Goal: Obtain resource: Obtain resource

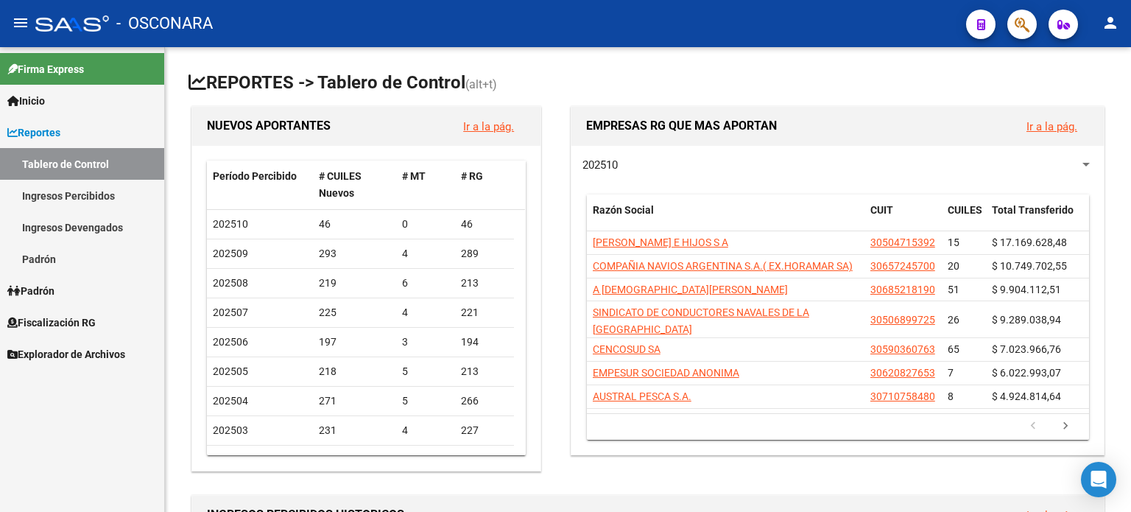
click at [71, 318] on span "Fiscalización RG" at bounding box center [51, 322] width 88 height 16
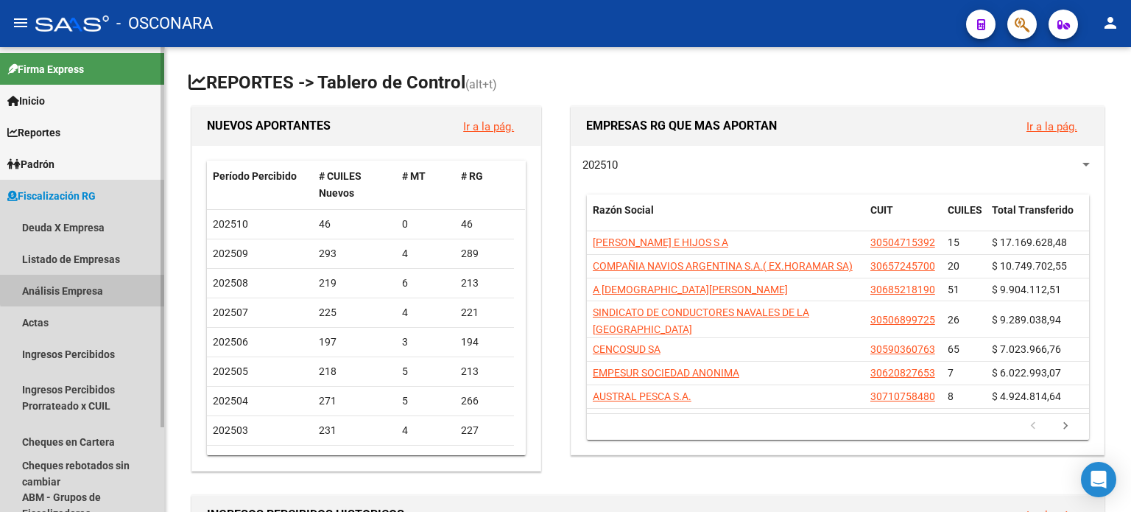
click at [88, 283] on link "Análisis Empresa" at bounding box center [82, 291] width 164 height 32
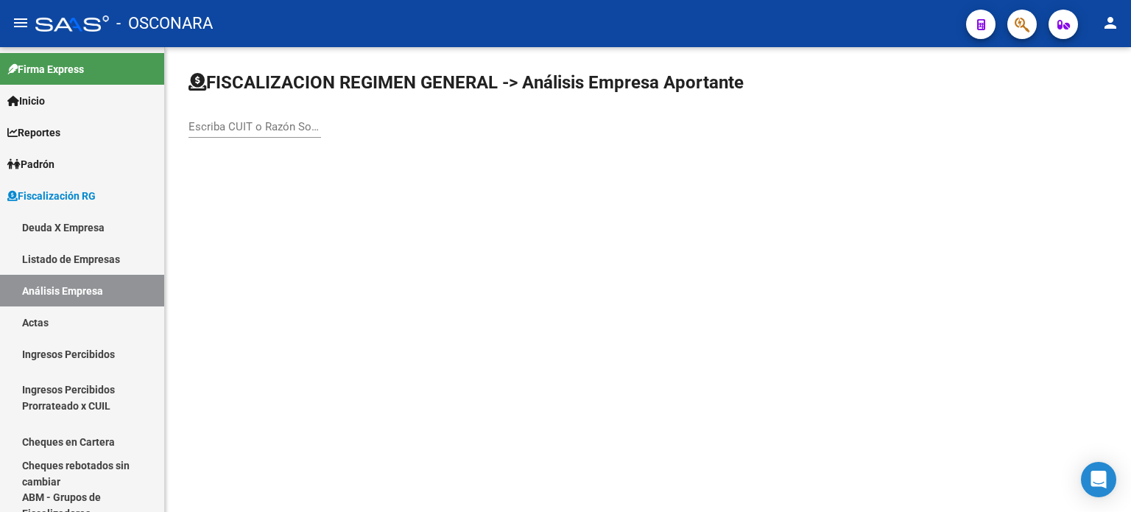
click at [205, 120] on input "Escriba CUIT o Razón Social para buscar" at bounding box center [254, 126] width 132 height 13
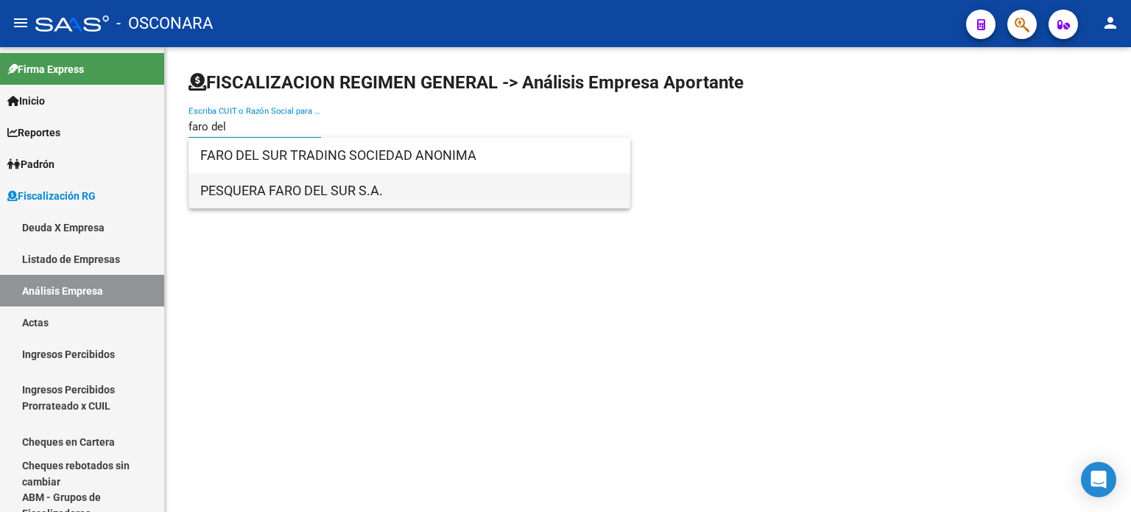
type input "faro del"
click at [321, 204] on span "PESQUERA FARO DEL SUR S.A." at bounding box center [409, 190] width 418 height 35
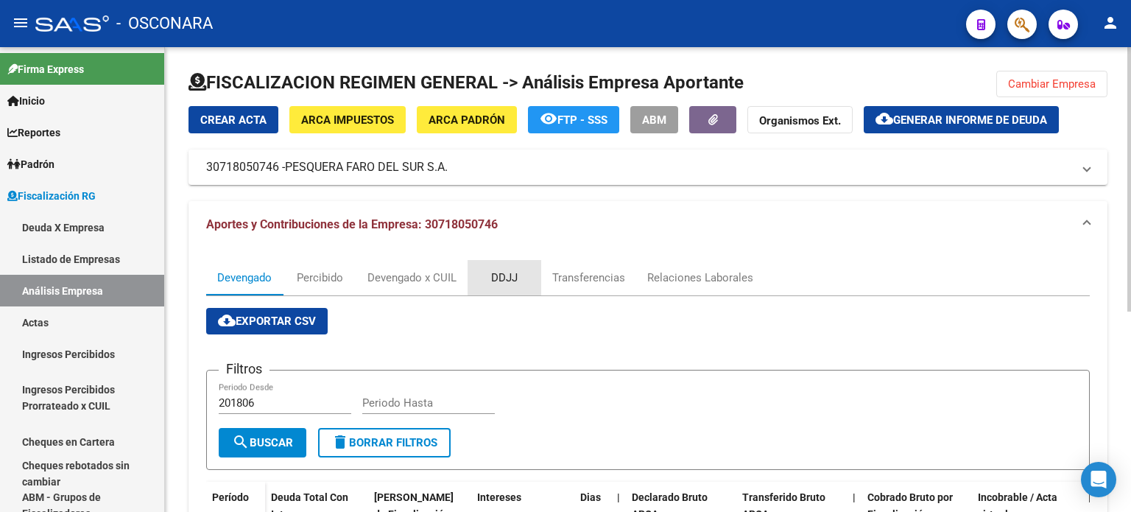
click at [505, 269] on div "DDJJ" at bounding box center [504, 277] width 26 height 16
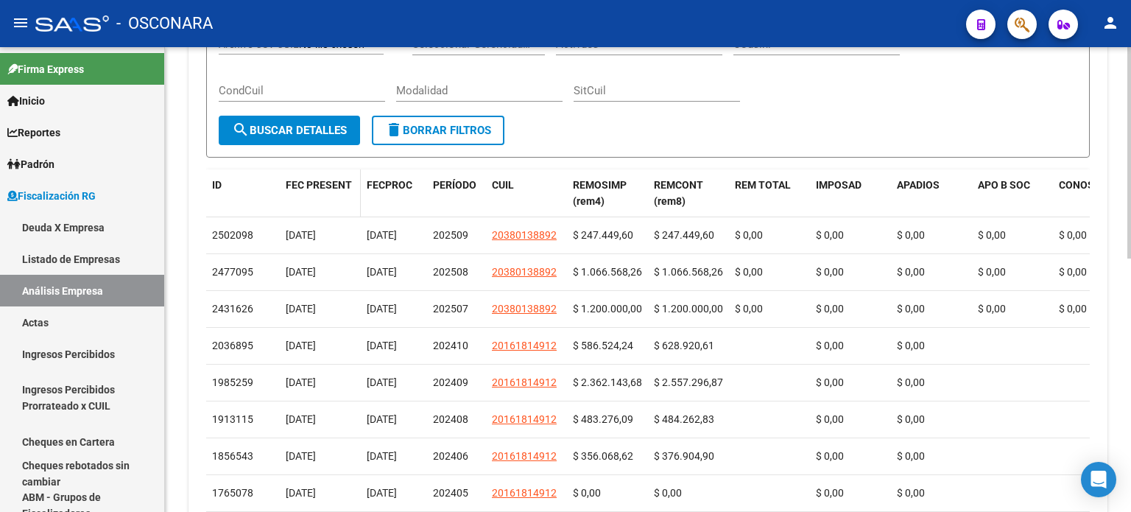
scroll to position [262, 0]
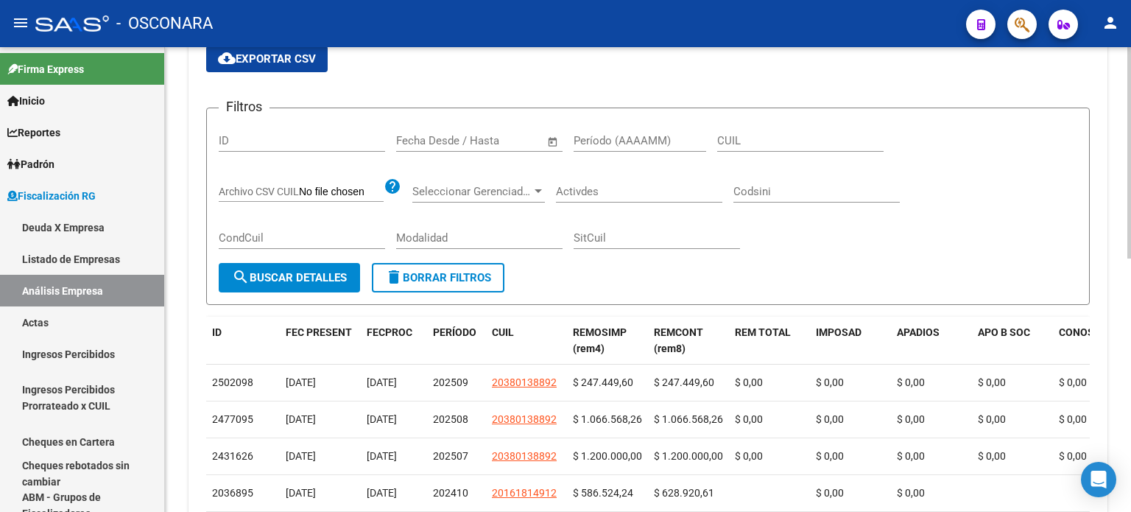
click at [298, 68] on button "cloud_download Exportar CSV" at bounding box center [266, 59] width 121 height 26
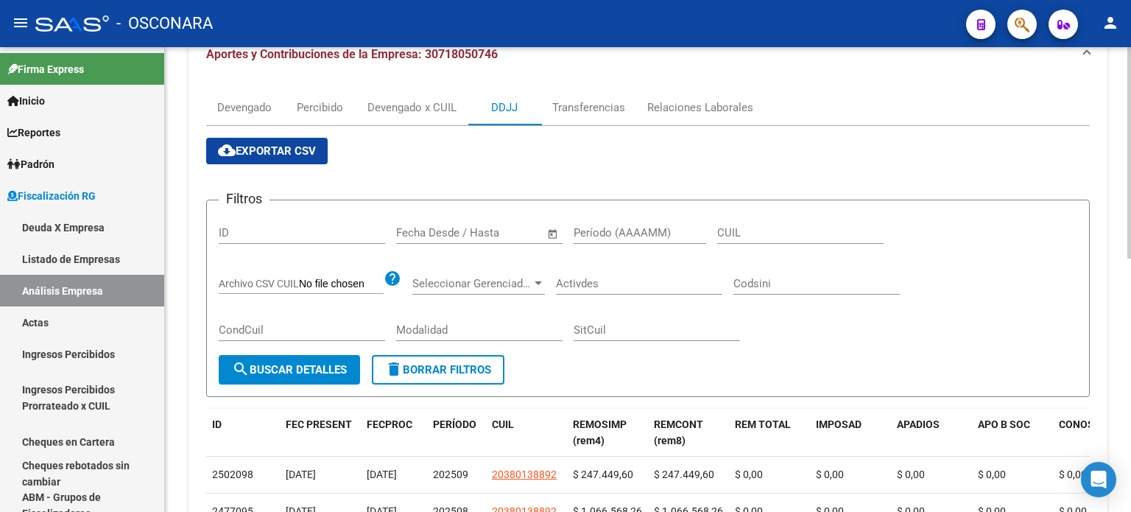
scroll to position [0, 0]
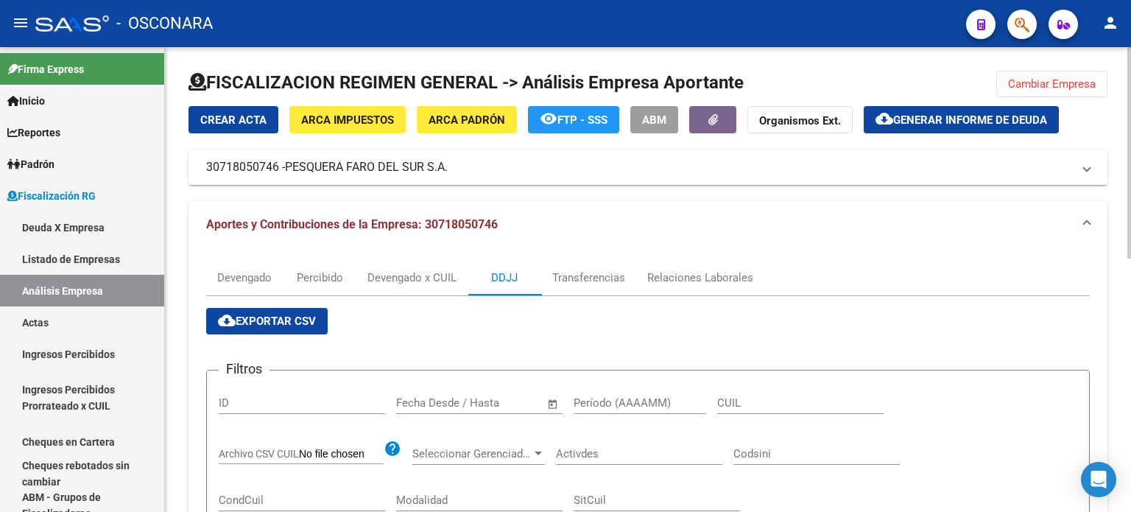
click at [1048, 91] on button "Cambiar Empresa" at bounding box center [1051, 84] width 111 height 26
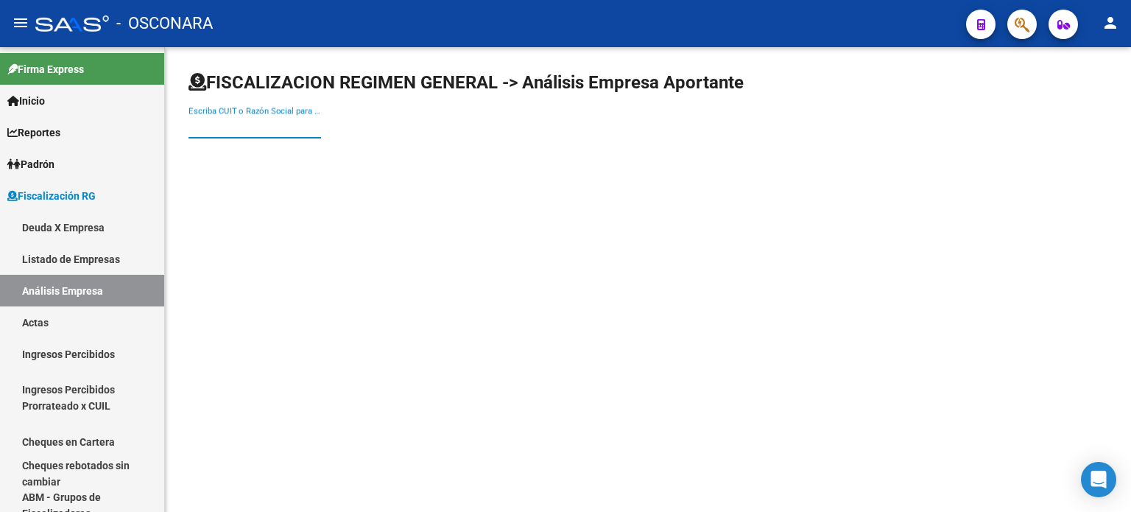
click at [236, 123] on input "Escriba CUIT o Razón Social para buscar" at bounding box center [254, 126] width 132 height 13
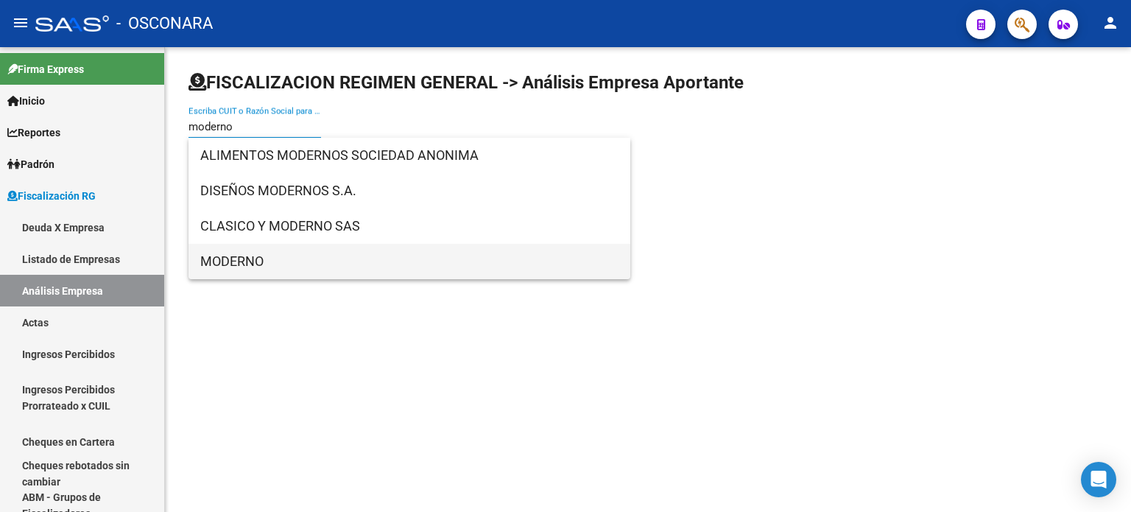
type input "moderno"
click at [266, 251] on span "MODERNO" at bounding box center [409, 261] width 418 height 35
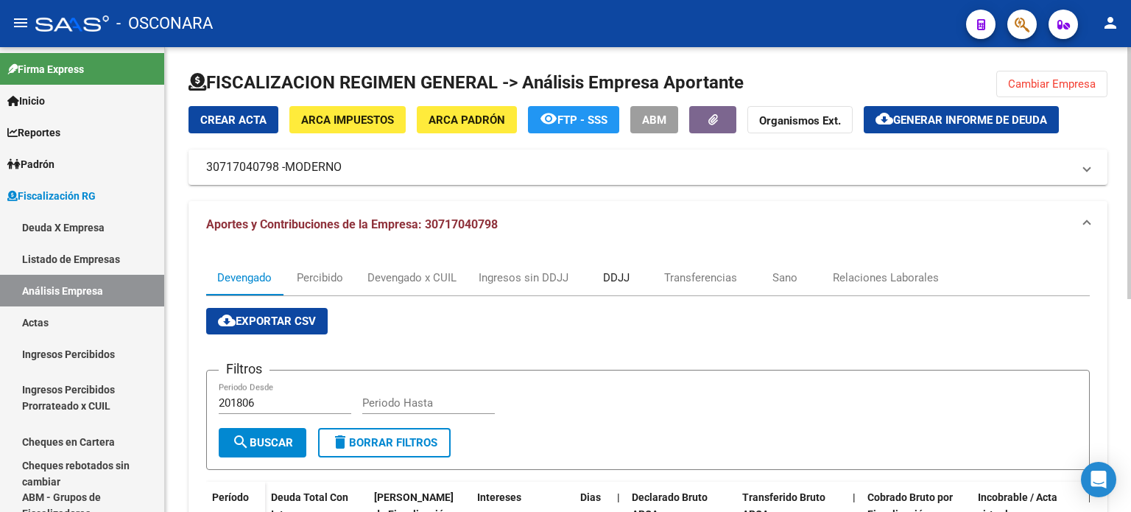
click at [612, 275] on div "DDJJ" at bounding box center [616, 277] width 26 height 16
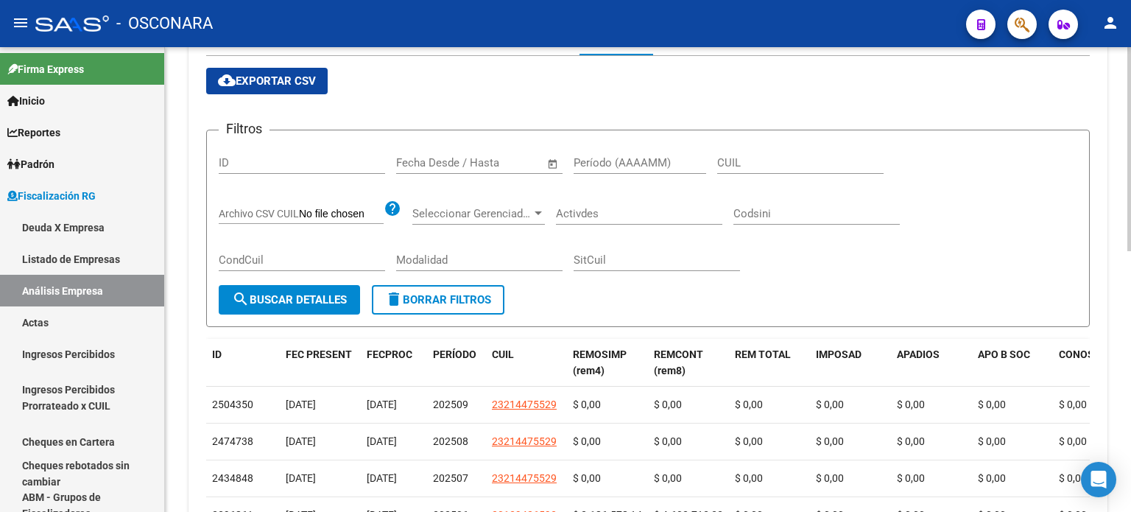
scroll to position [4, 0]
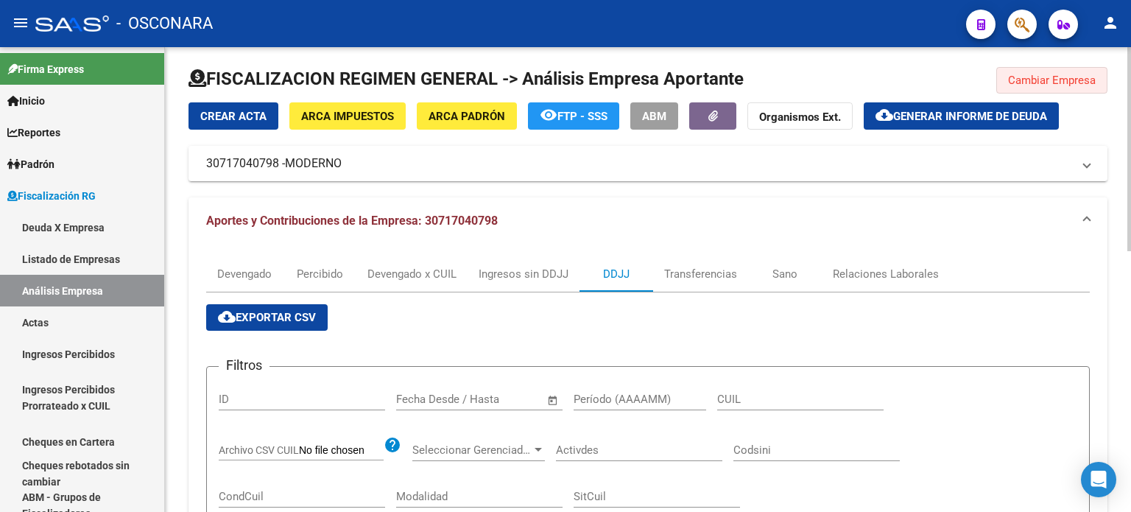
click at [1075, 74] on span "Cambiar Empresa" at bounding box center [1052, 80] width 88 height 13
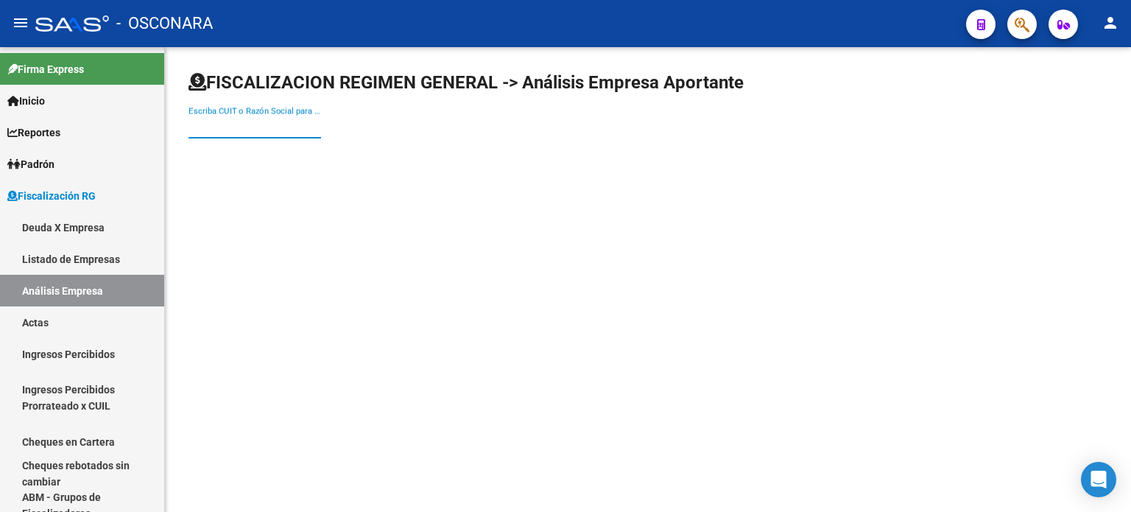
click at [236, 126] on input "Escriba CUIT o Razón Social para buscar" at bounding box center [254, 126] width 132 height 13
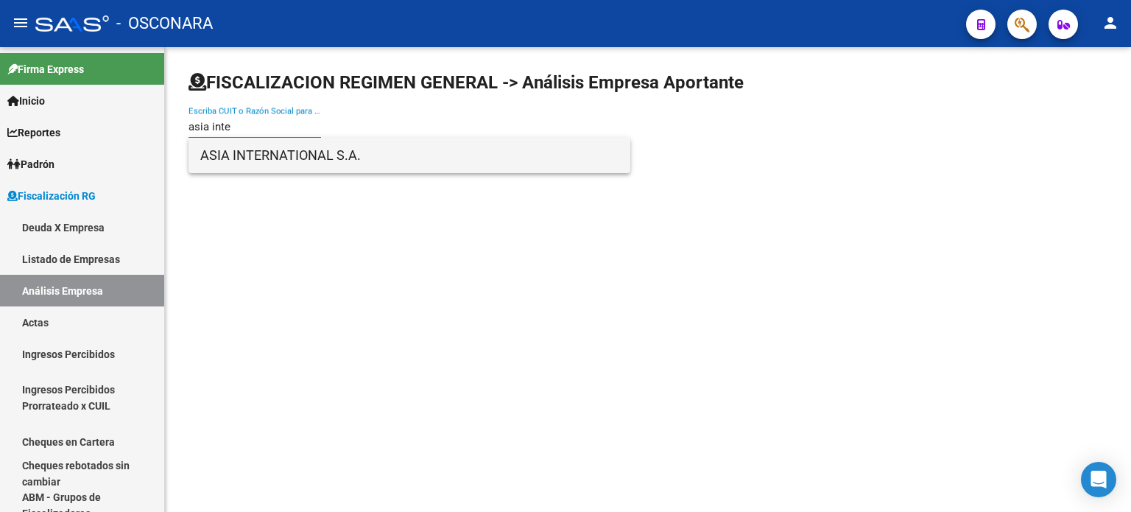
type input "asia inte"
click at [306, 156] on span "ASIA INTERNATIONAL S.A." at bounding box center [409, 155] width 418 height 35
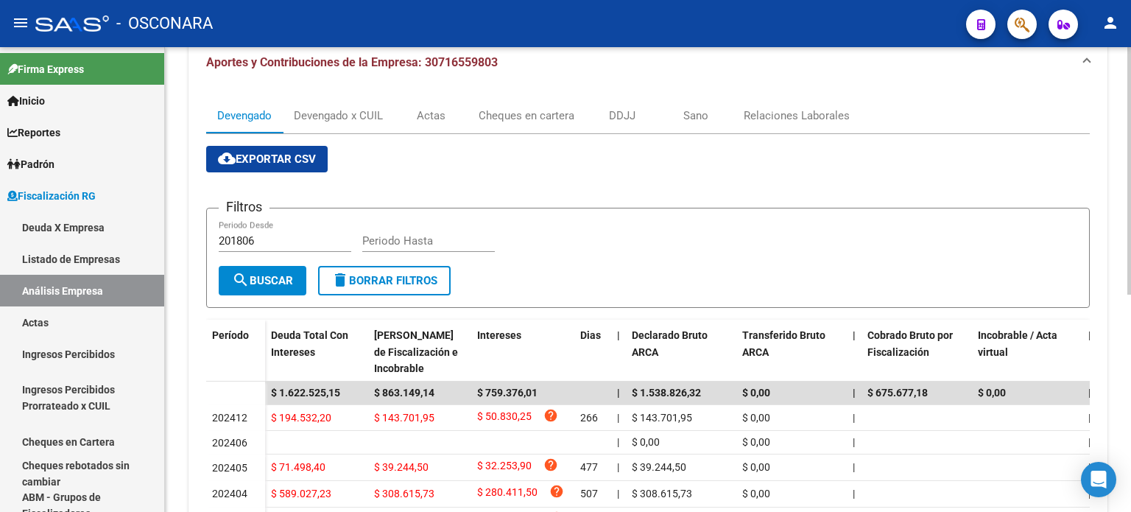
scroll to position [147, 0]
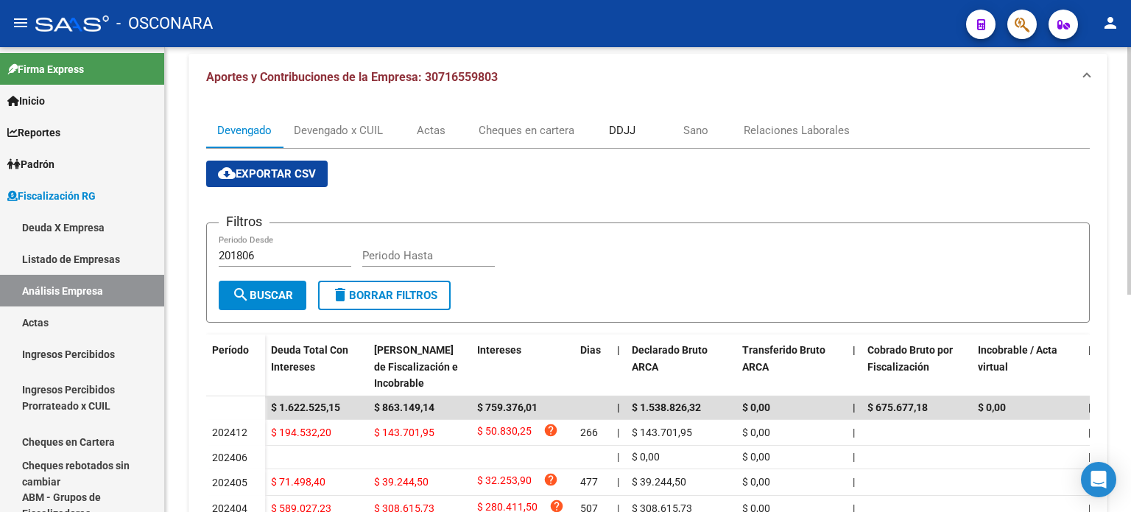
click at [626, 140] on div "DDJJ" at bounding box center [622, 130] width 74 height 35
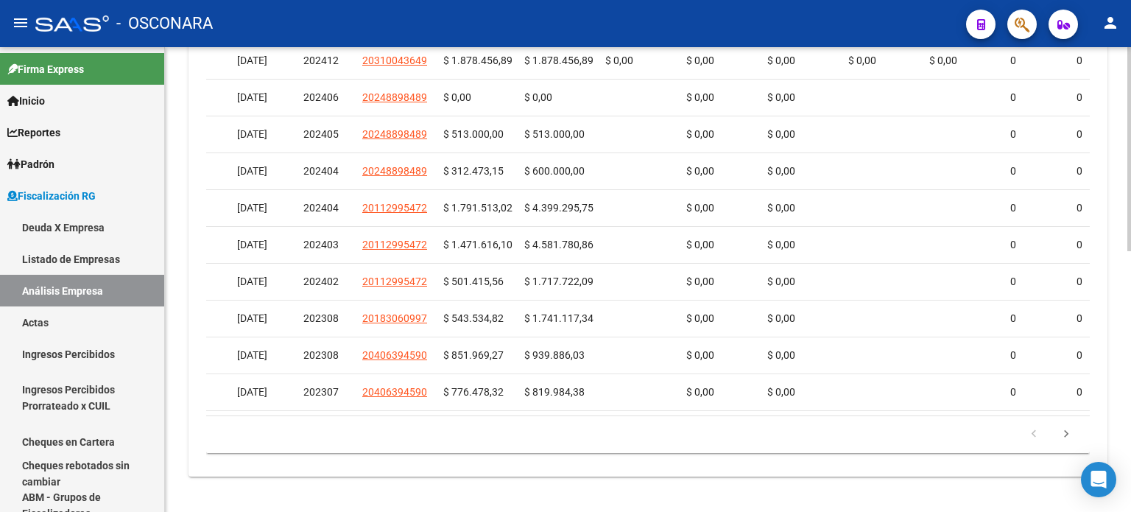
scroll to position [0, 0]
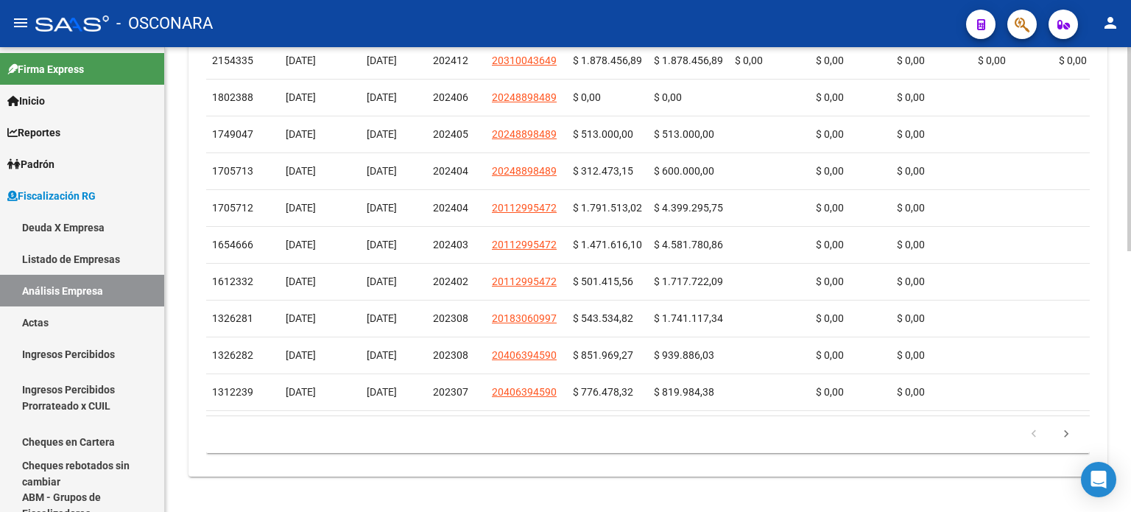
click at [474, 420] on div "179.769.313.486.231.570.000.000.000.000.000.000.000.000.000.000.000.000.000.000…" at bounding box center [647, 434] width 883 height 37
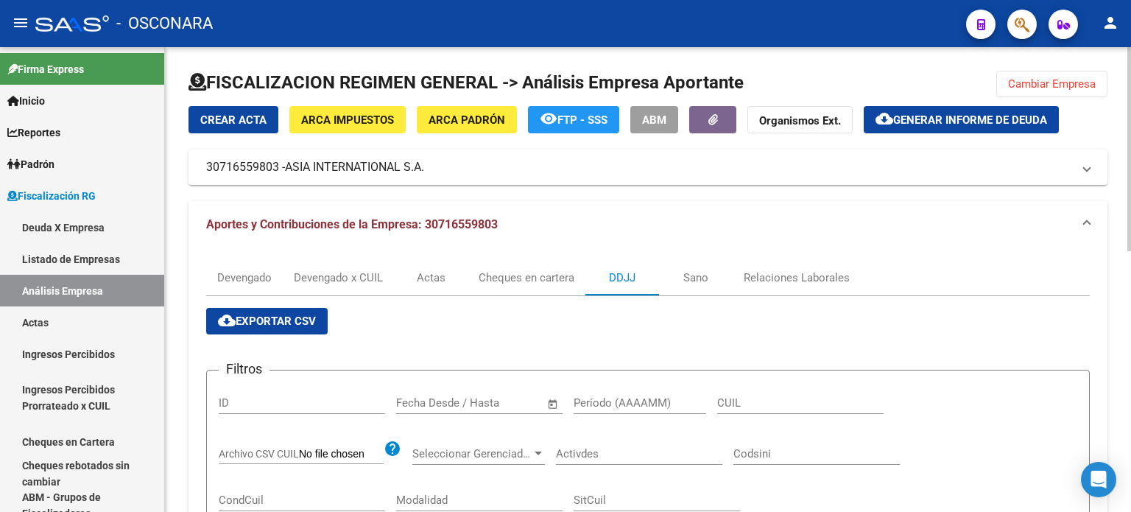
click at [1003, 85] on button "Cambiar Empresa" at bounding box center [1051, 84] width 111 height 26
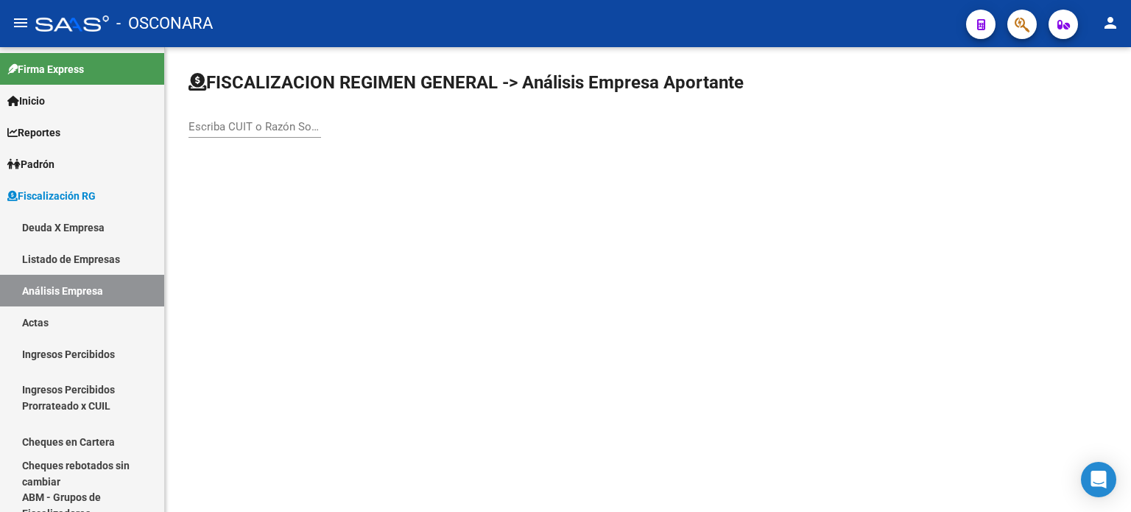
click at [286, 123] on input "Escriba CUIT o Razón Social para buscar" at bounding box center [254, 126] width 132 height 13
type input "moderno"
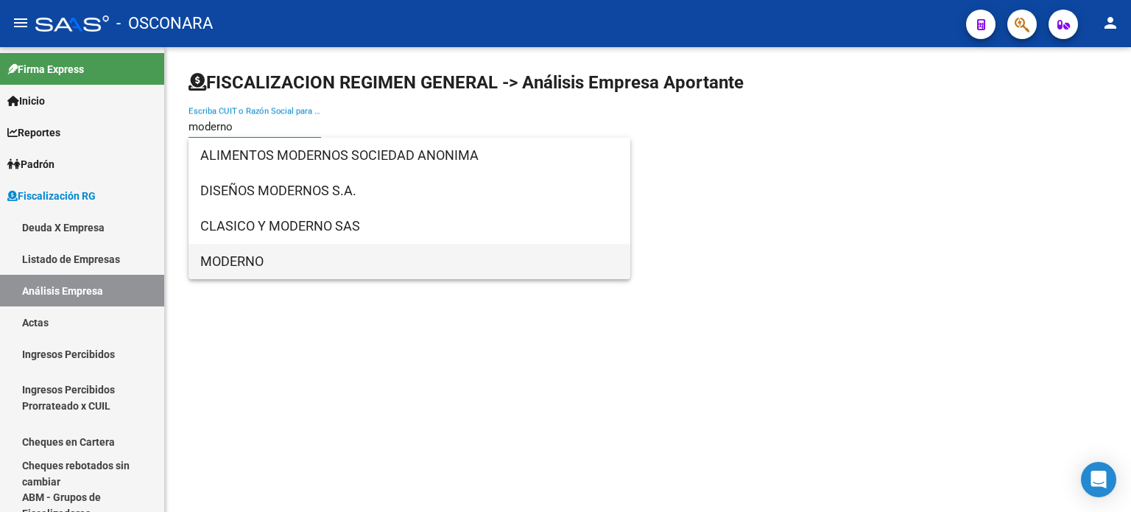
click at [307, 264] on span "MODERNO" at bounding box center [409, 261] width 418 height 35
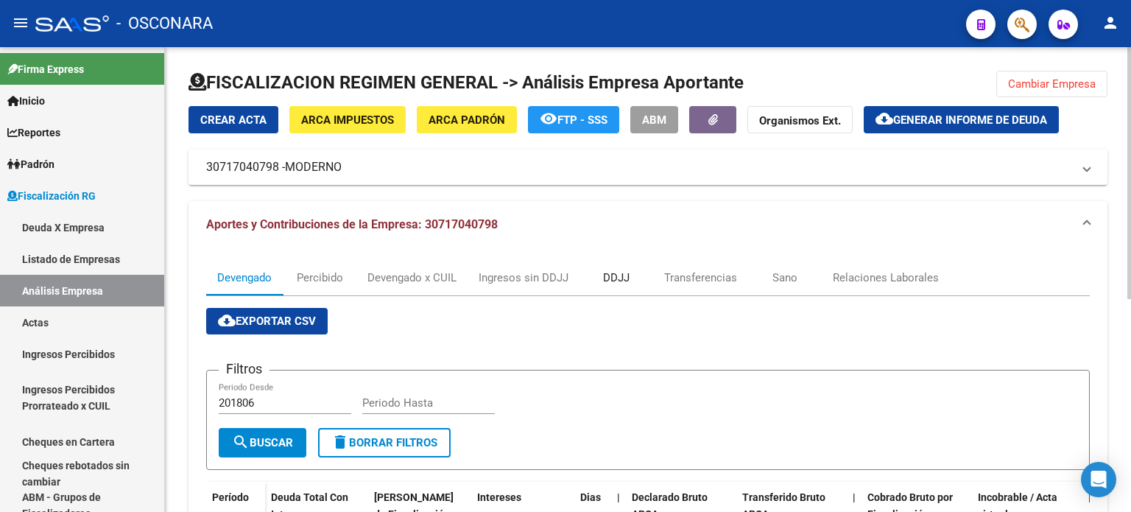
click at [610, 274] on div "DDJJ" at bounding box center [616, 277] width 26 height 16
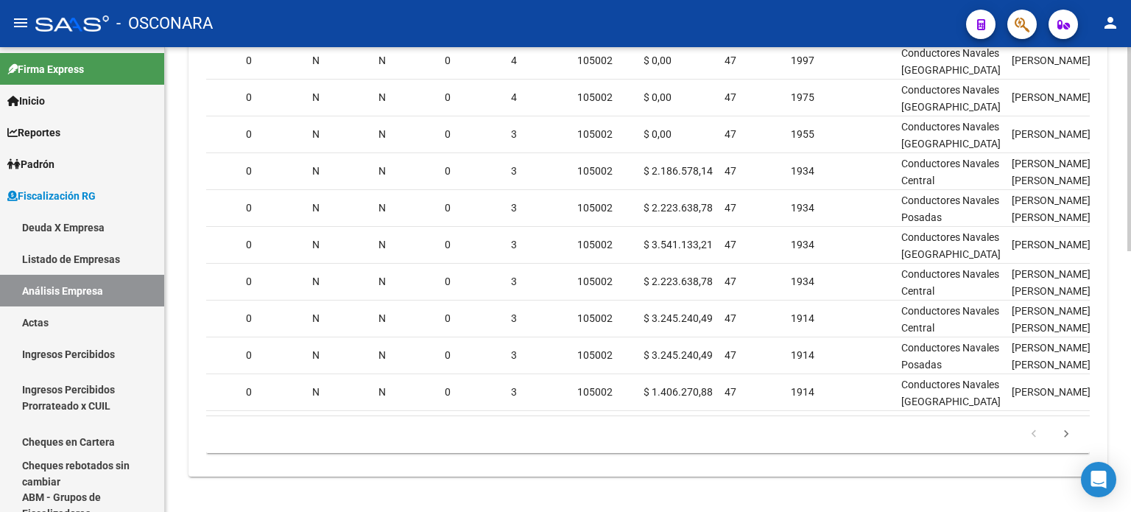
scroll to position [0, 1627]
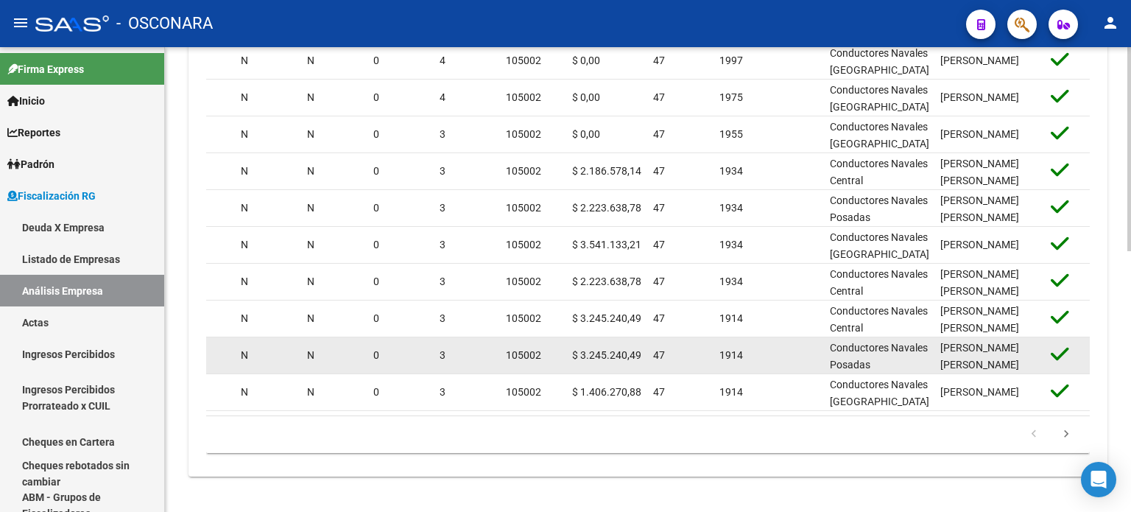
click at [1057, 363] on datatable-body-cell at bounding box center [1074, 355] width 59 height 36
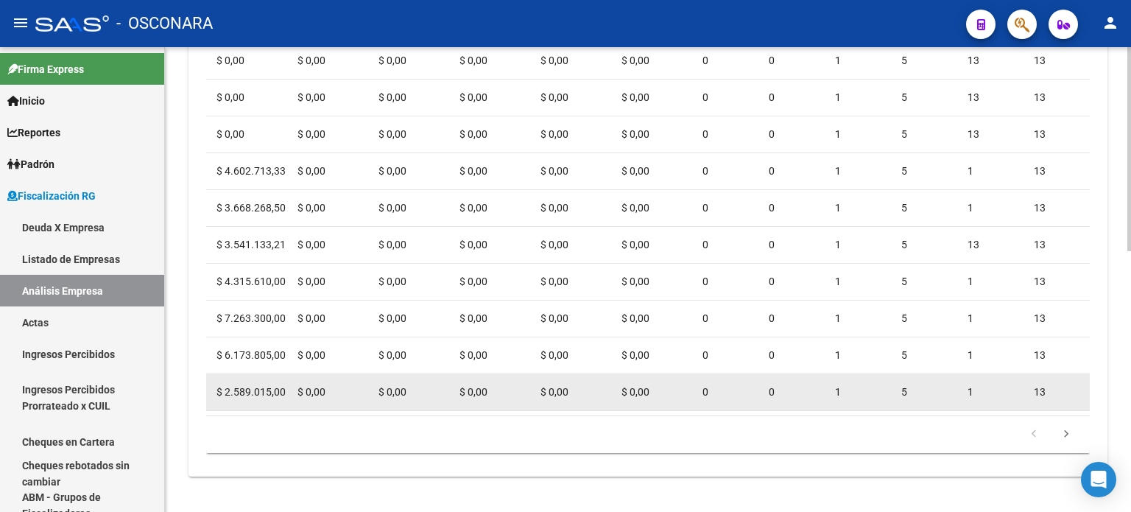
scroll to position [0, 418]
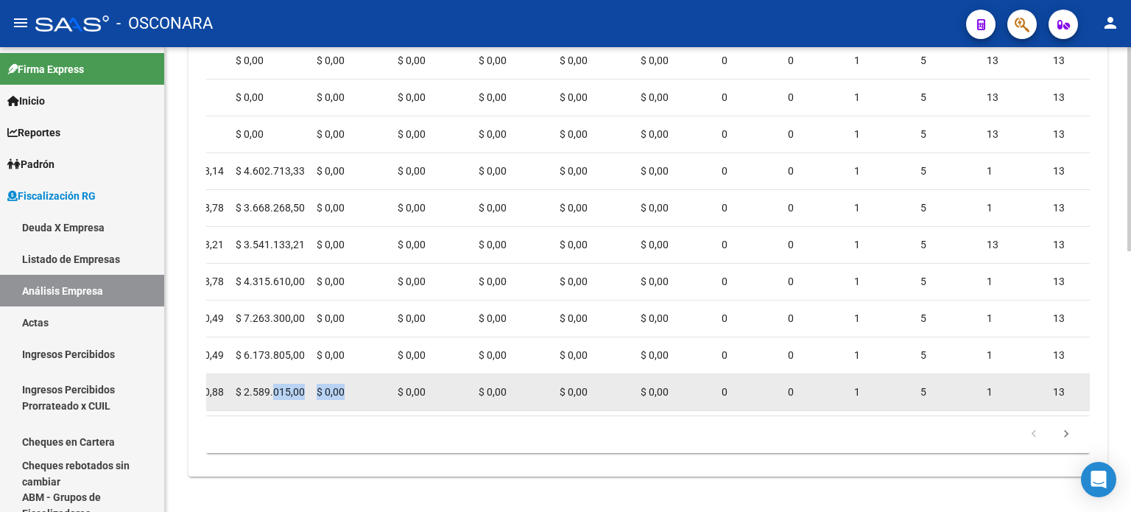
drag, startPoint x: 356, startPoint y: 399, endPoint x: 282, endPoint y: 397, distance: 74.4
click at [271, 393] on div "2364928 [DATE] [DATE] 202505 23214475529 $ 1.406.270,88 $ 2.589.015,00 $ 0,00 $…" at bounding box center [1050, 392] width 2525 height 37
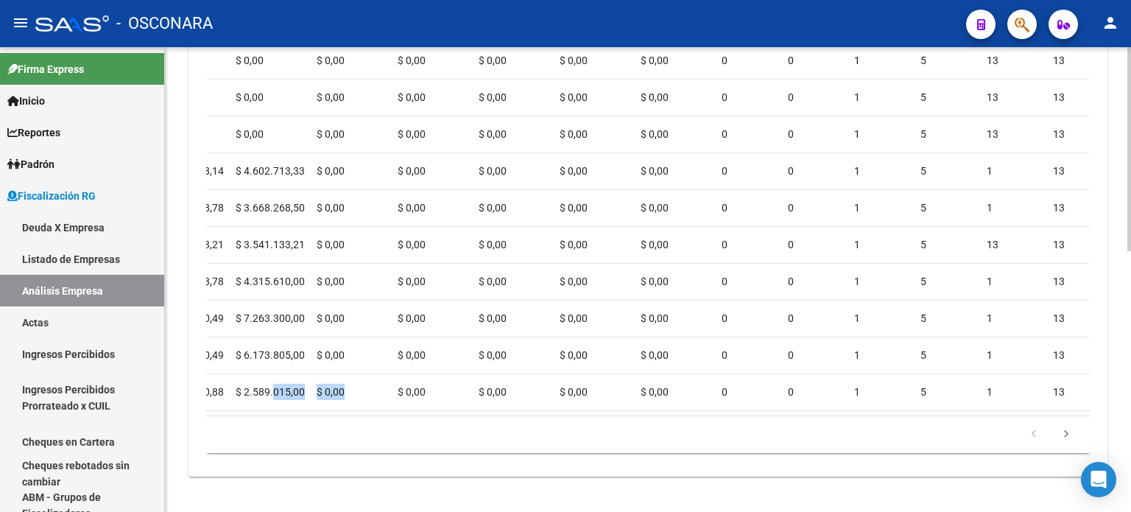
scroll to position [0, 0]
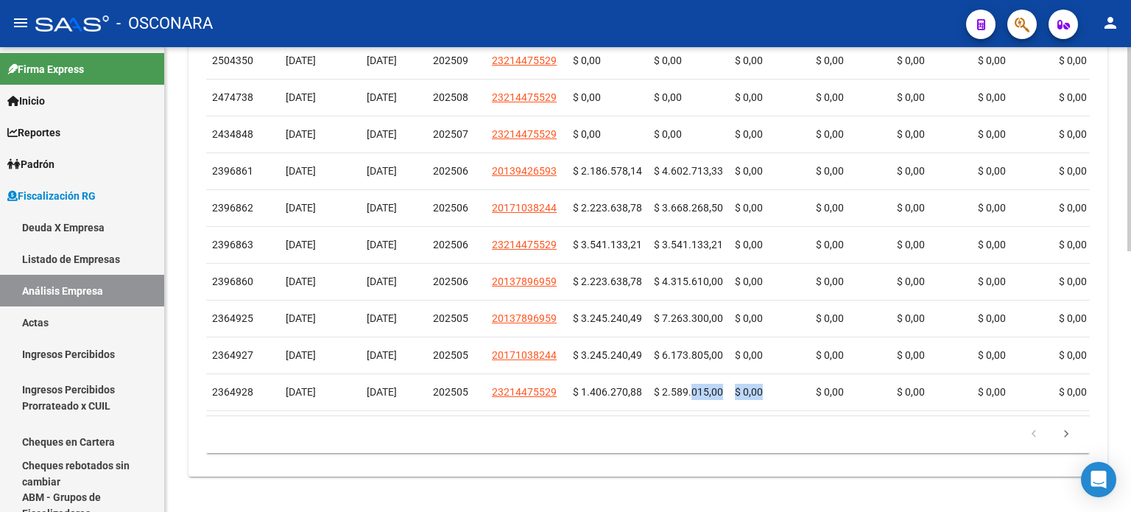
click at [252, 421] on div "179.769.313.486.231.570.000.000.000.000.000.000.000.000.000.000.000.000.000.000…" at bounding box center [647, 434] width 883 height 37
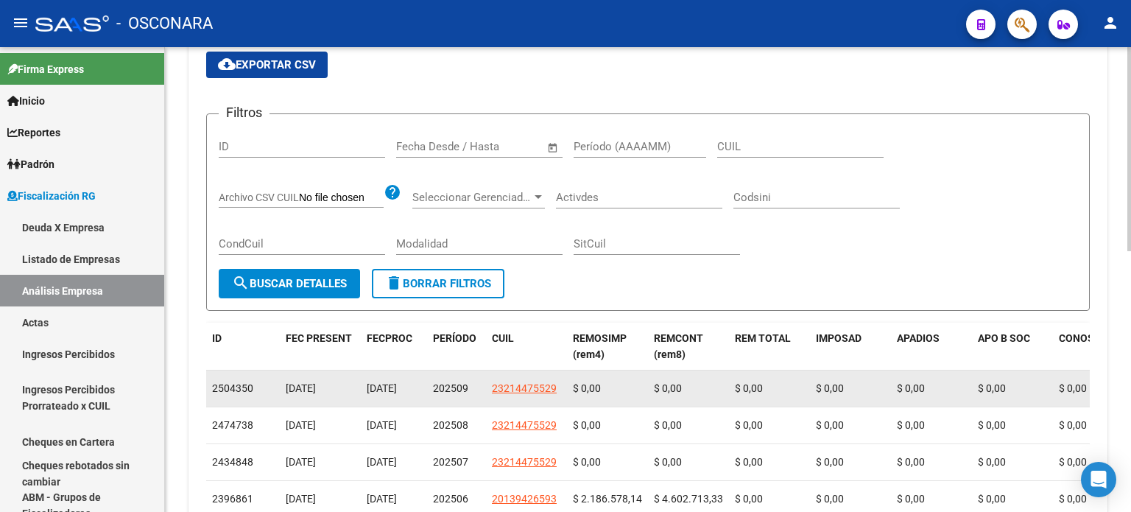
scroll to position [74, 0]
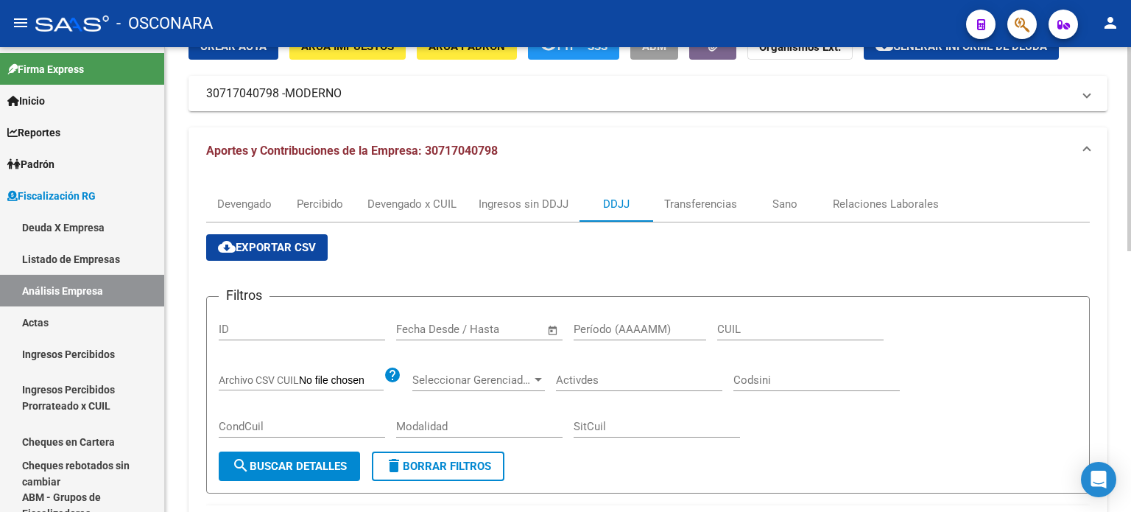
click at [297, 244] on span "cloud_download Exportar CSV" at bounding box center [267, 247] width 98 height 13
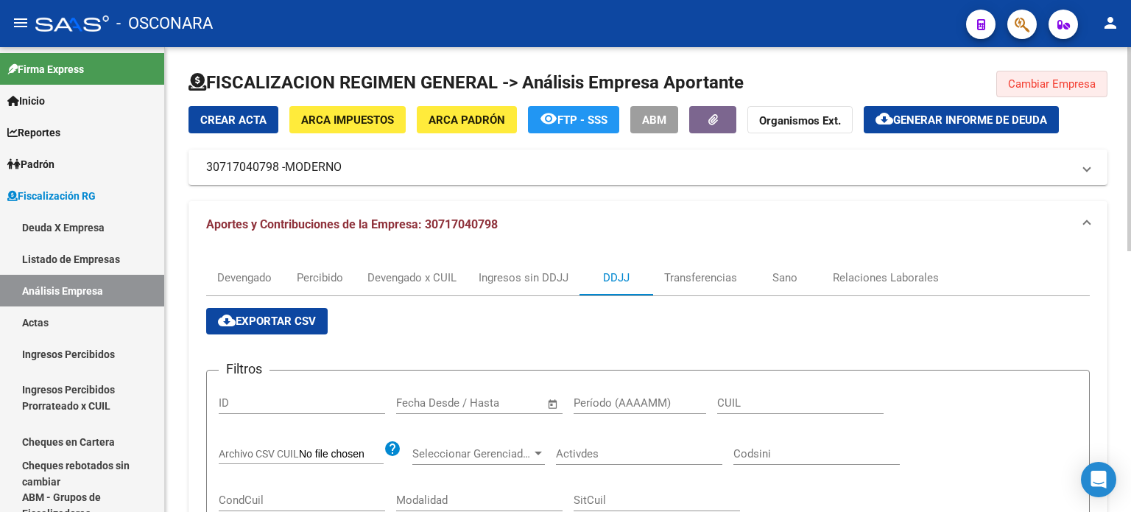
click at [1013, 87] on span "Cambiar Empresa" at bounding box center [1052, 83] width 88 height 13
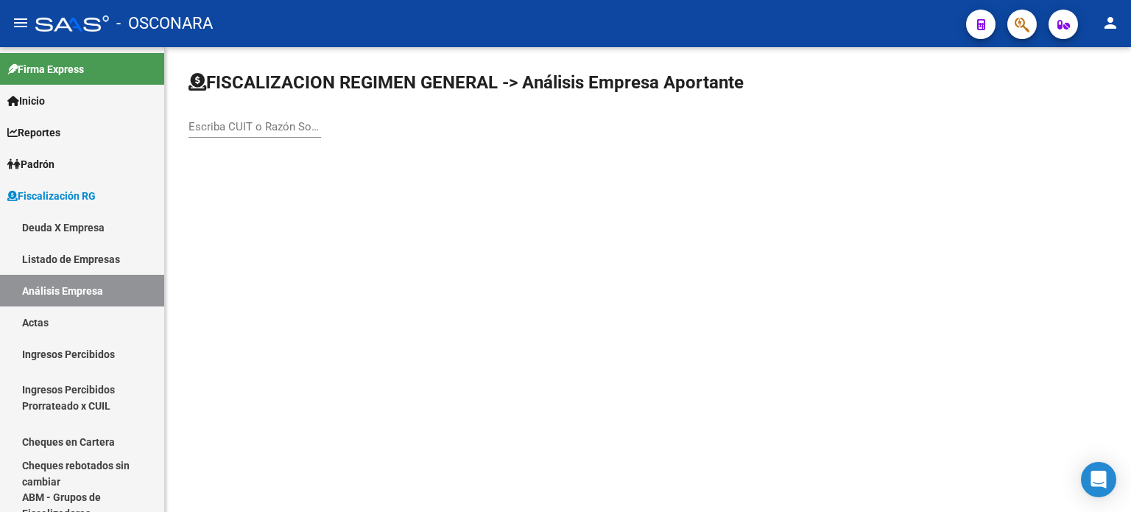
click at [300, 123] on input "Escriba CUIT o Razón Social para buscar" at bounding box center [254, 126] width 132 height 13
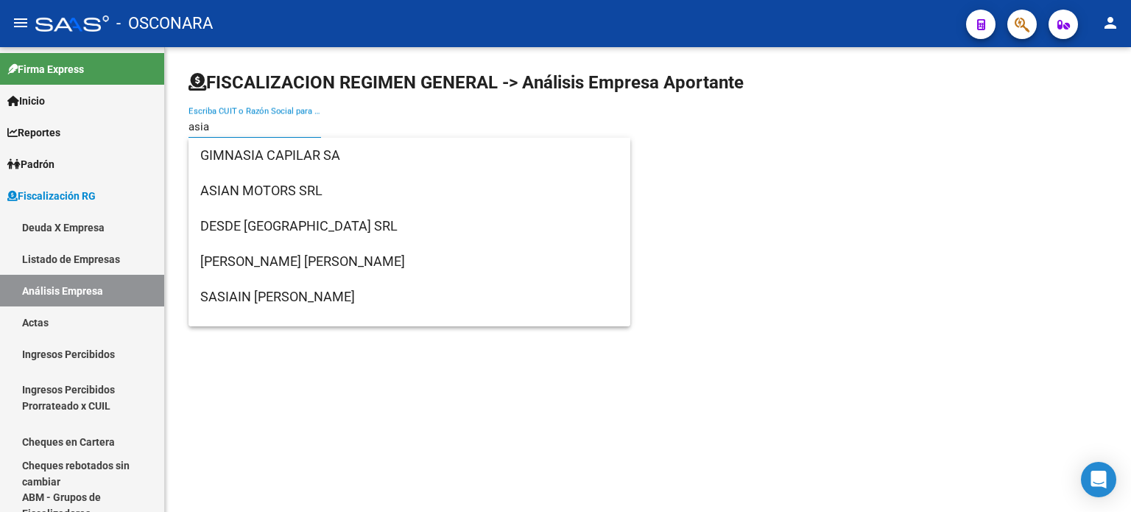
click at [271, 119] on div "asia Escriba CUIT o Razón Social para buscar" at bounding box center [254, 122] width 132 height 32
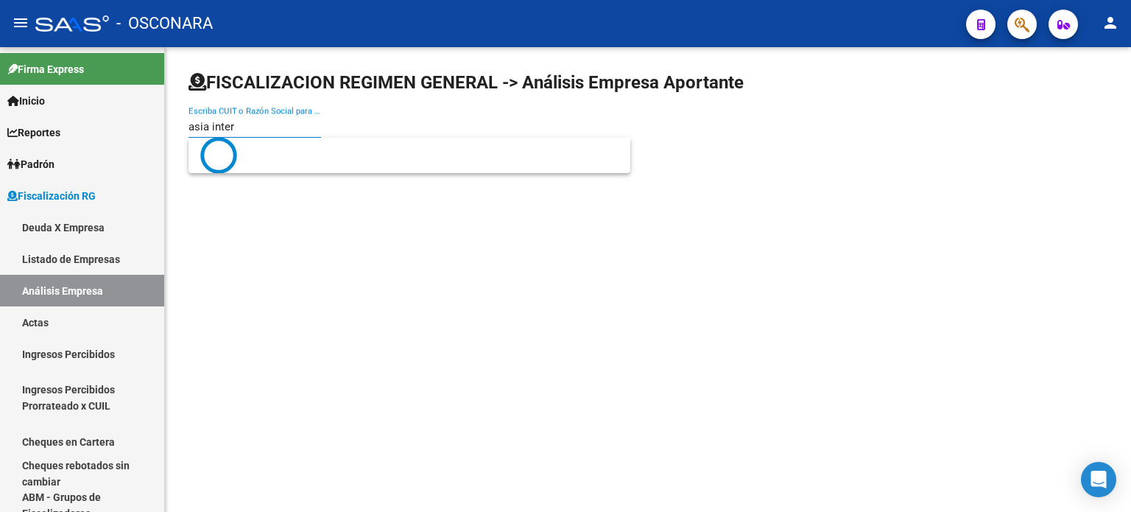
type input "asia inter"
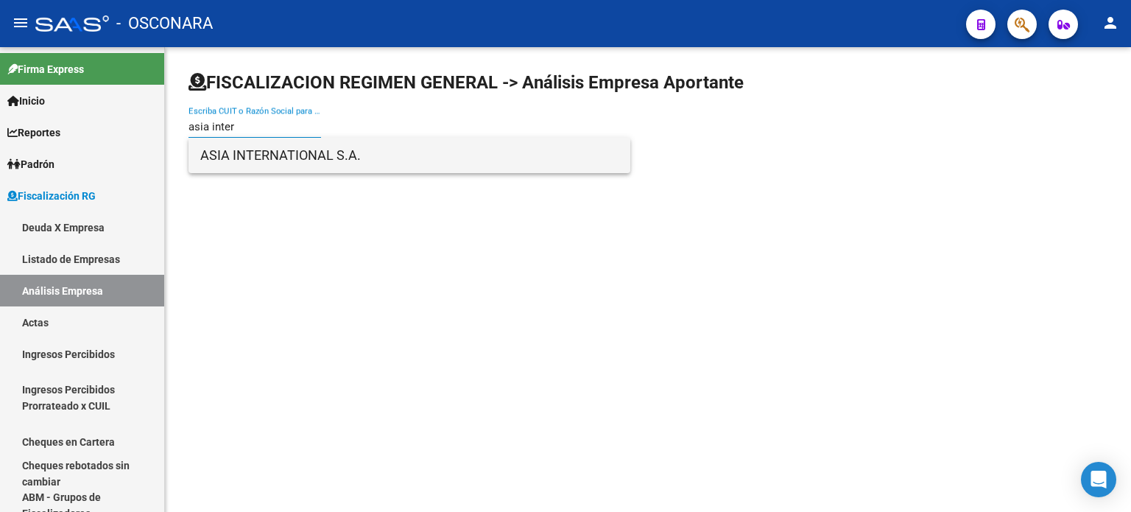
click at [337, 160] on span "ASIA INTERNATIONAL S.A." at bounding box center [409, 155] width 418 height 35
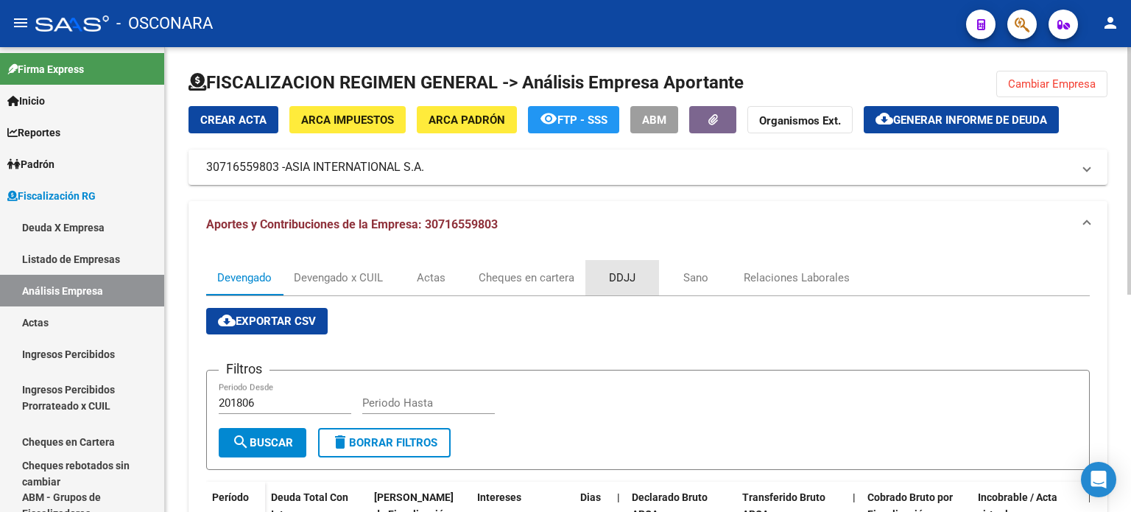
click at [633, 278] on div "DDJJ" at bounding box center [622, 277] width 26 height 16
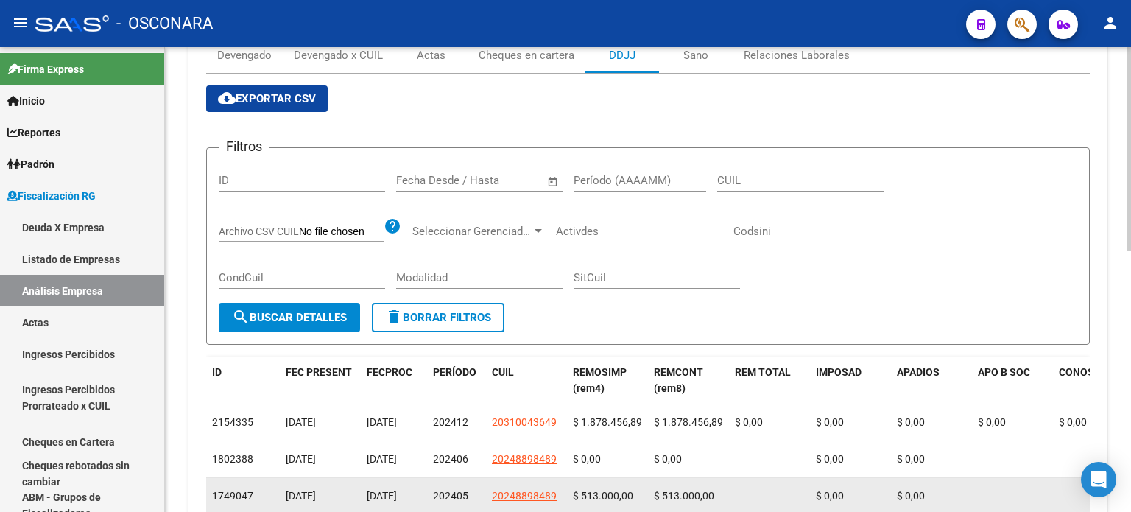
scroll to position [221, 0]
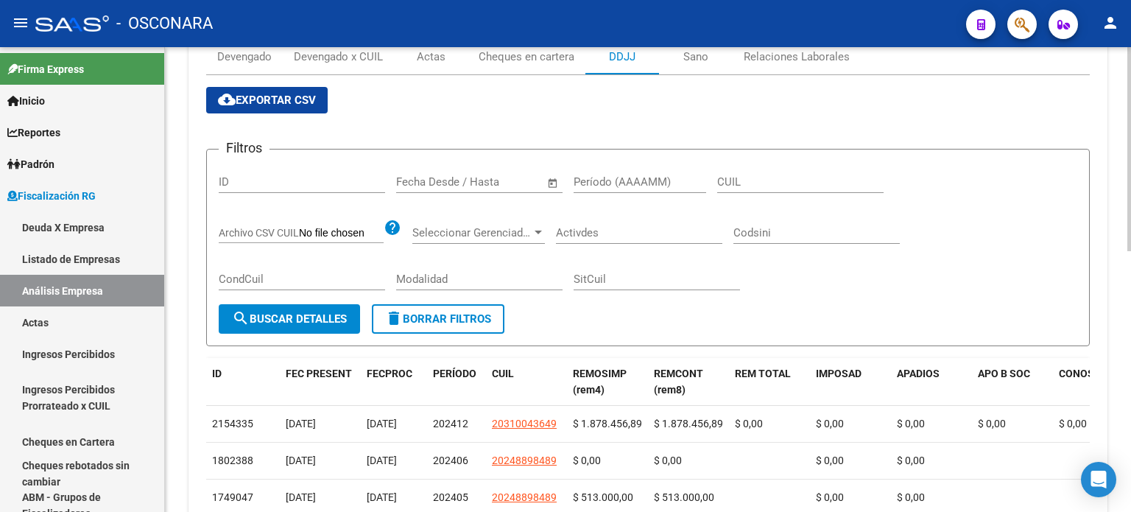
click at [274, 102] on span "cloud_download Exportar CSV" at bounding box center [267, 99] width 98 height 13
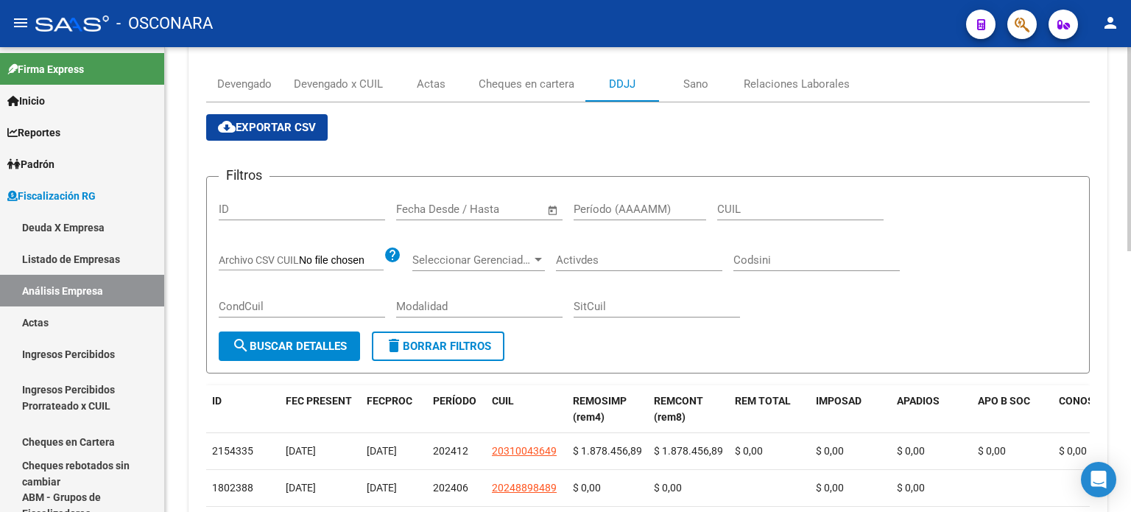
scroll to position [0, 0]
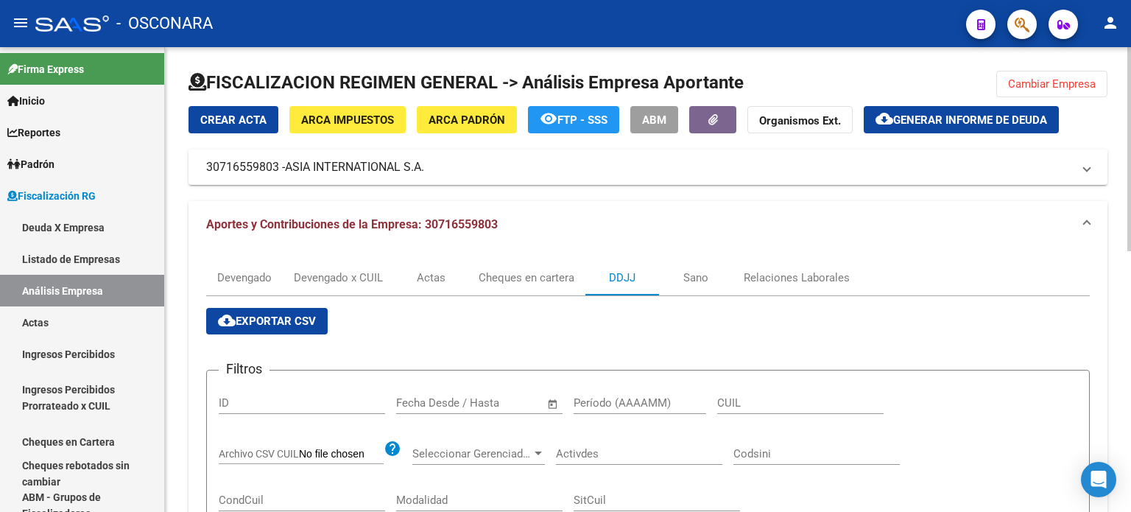
click at [1092, 91] on button "Cambiar Empresa" at bounding box center [1051, 84] width 111 height 26
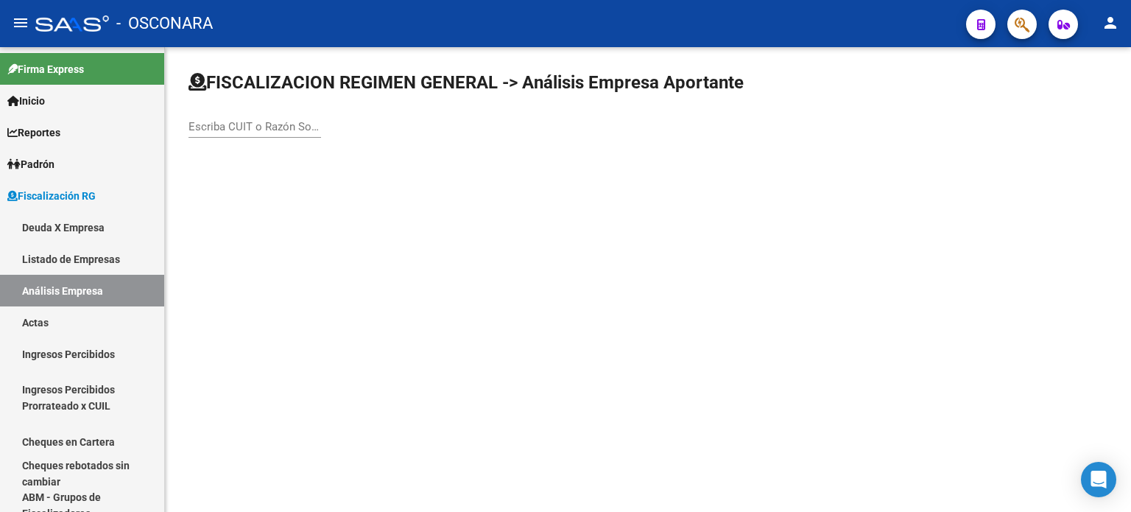
click at [202, 120] on input "Escriba CUIT o Razón Social para buscar" at bounding box center [254, 126] width 132 height 13
type input "asudepes"
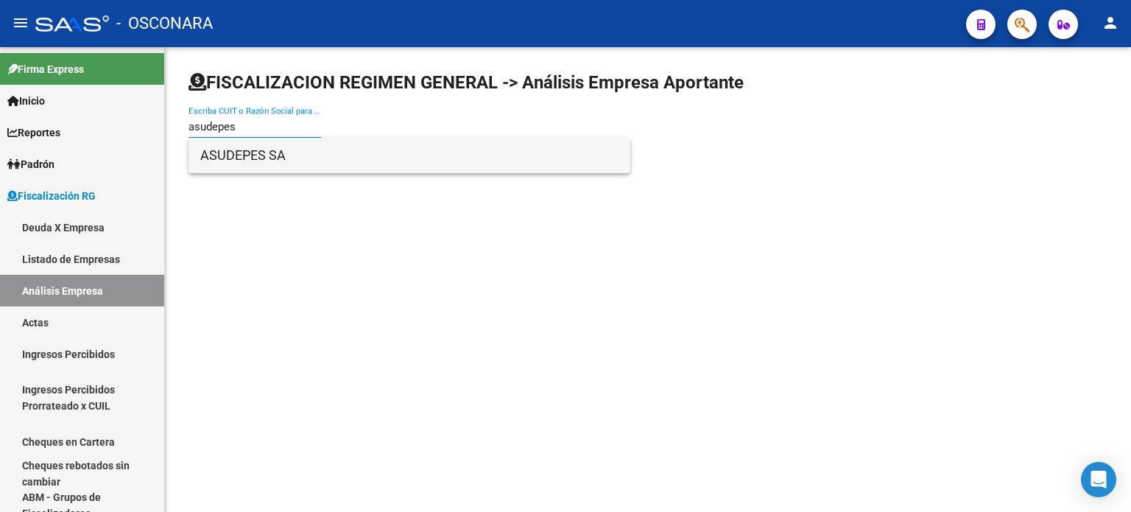
click at [246, 163] on span "ASUDEPES SA" at bounding box center [409, 155] width 418 height 35
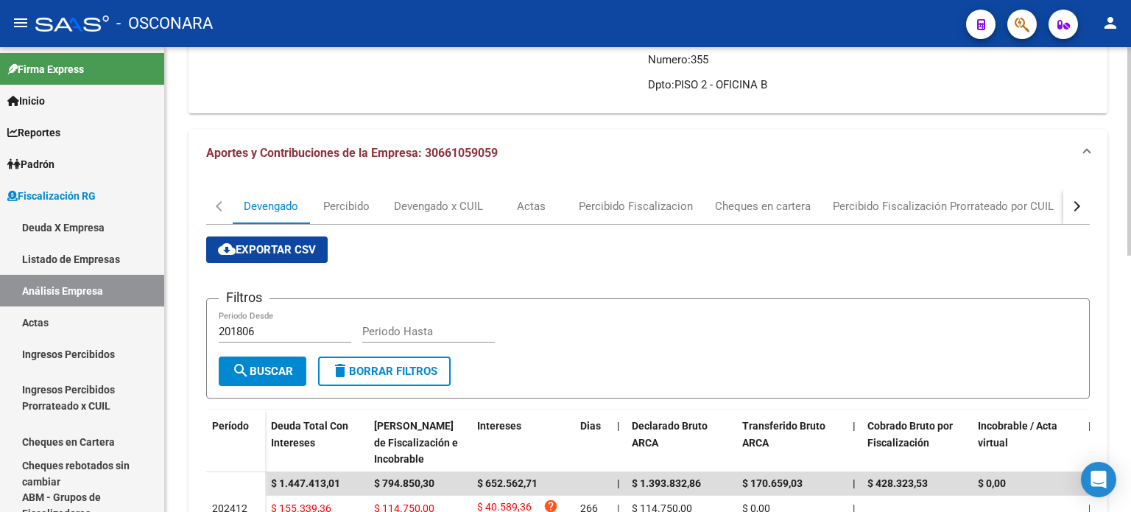
scroll to position [221, 0]
click at [1081, 205] on button "button" at bounding box center [1076, 205] width 26 height 35
click at [930, 208] on div "DDJJ" at bounding box center [936, 205] width 26 height 16
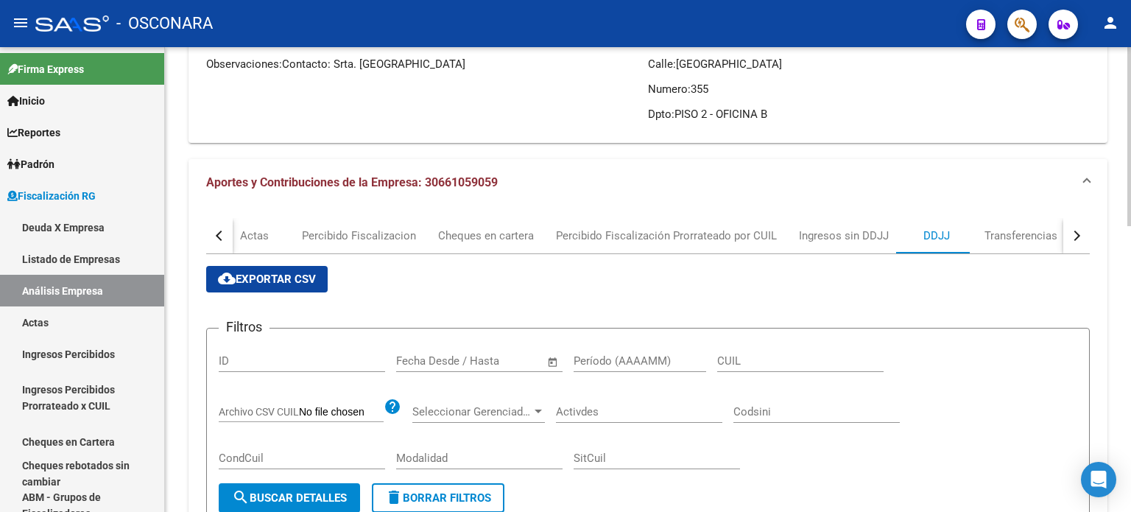
scroll to position [153, 0]
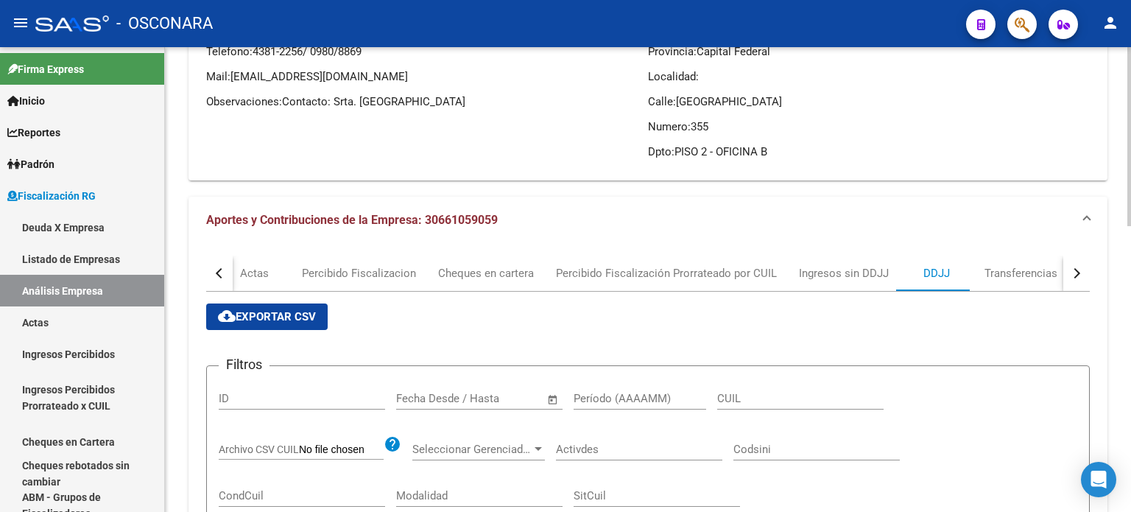
click at [315, 319] on span "cloud_download Exportar CSV" at bounding box center [267, 316] width 98 height 13
